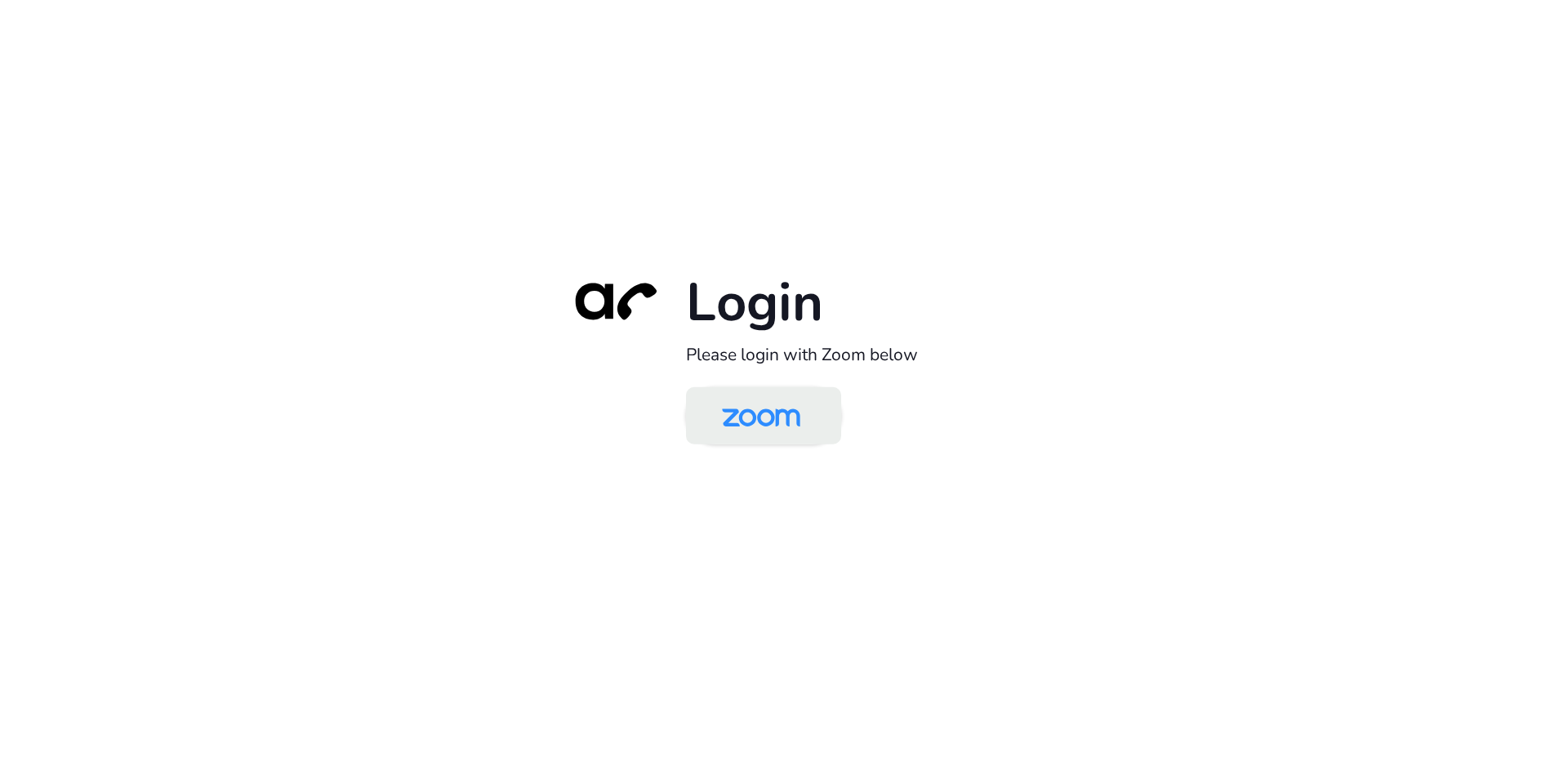
click at [749, 422] on img at bounding box center [760, 417] width 112 height 53
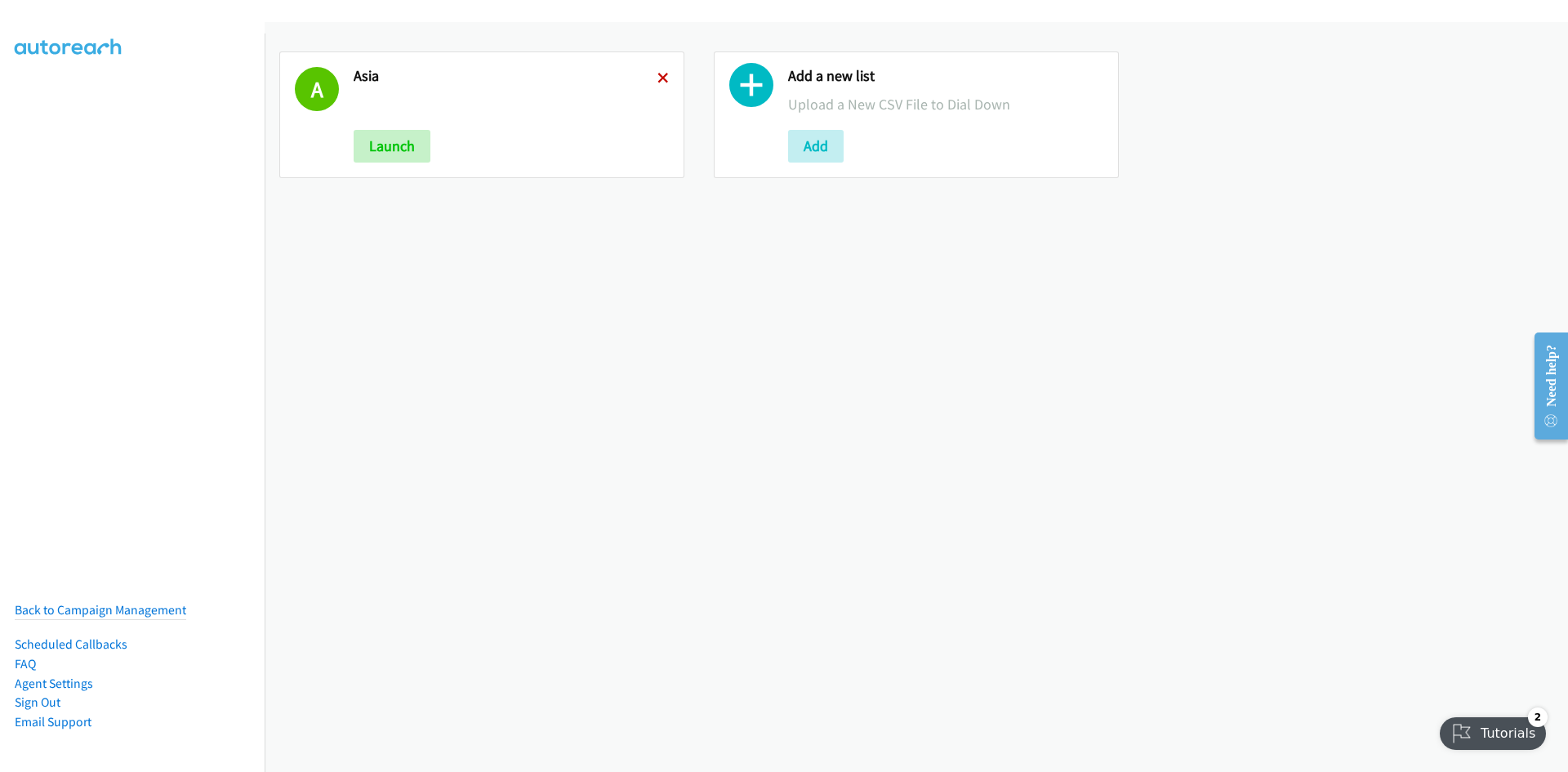
click at [662, 79] on icon at bounding box center [662, 79] width 12 height 12
